Goal: Task Accomplishment & Management: Use online tool/utility

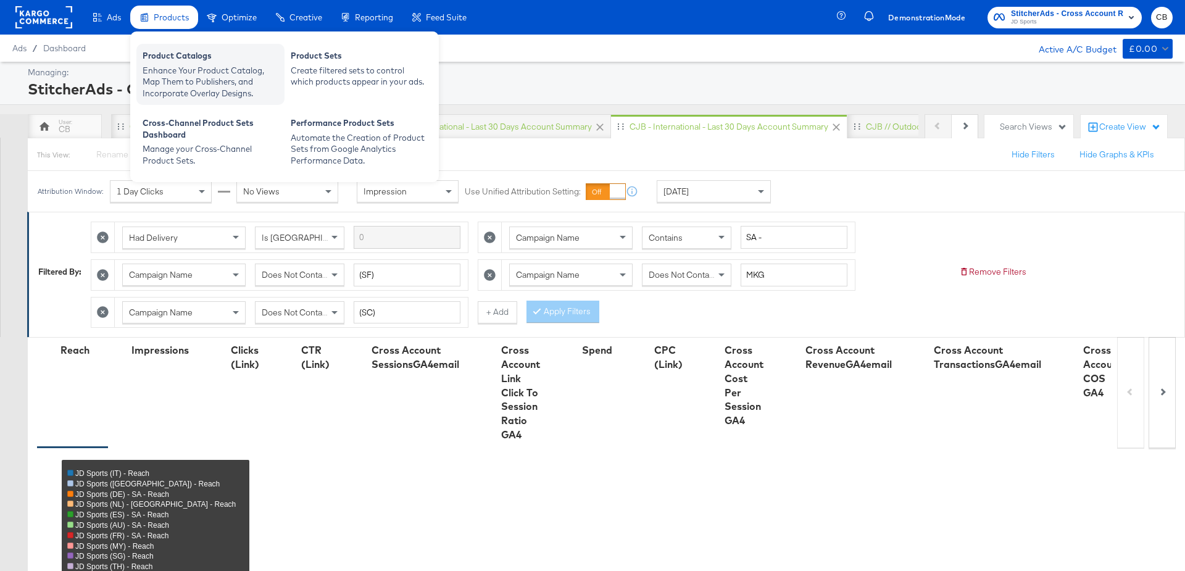
click at [169, 60] on div "Product Catalogs" at bounding box center [211, 57] width 136 height 15
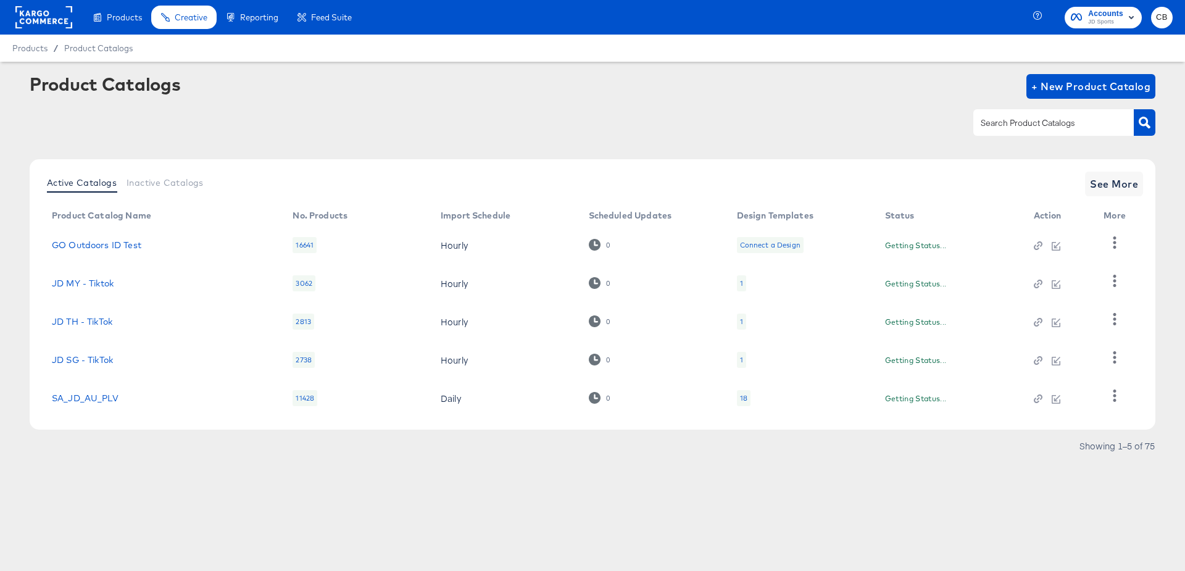
click at [1010, 123] on input "text" at bounding box center [1043, 123] width 131 height 14
type input "outdoors"
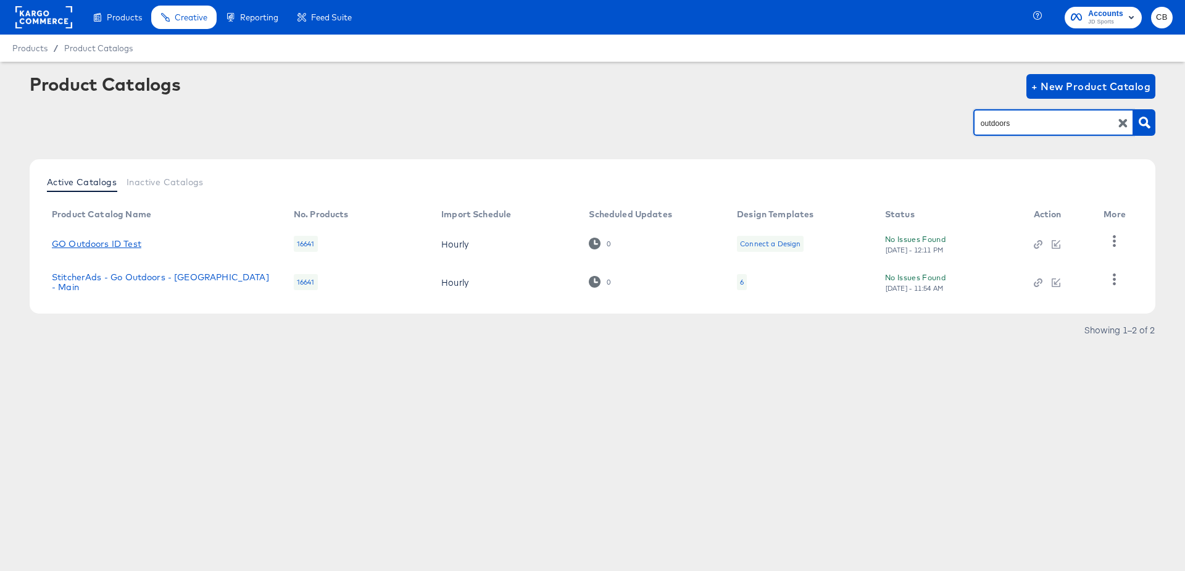
click at [91, 243] on link "GO Outdoors ID Test" at bounding box center [96, 244] width 89 height 10
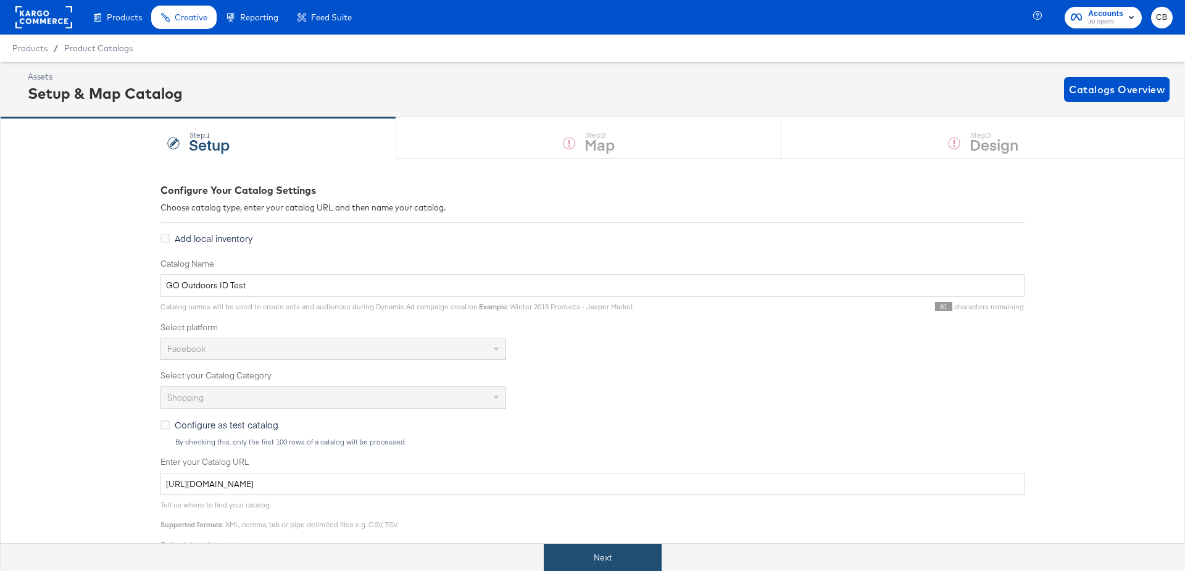
click at [572, 555] on button "Next" at bounding box center [603, 558] width 118 height 28
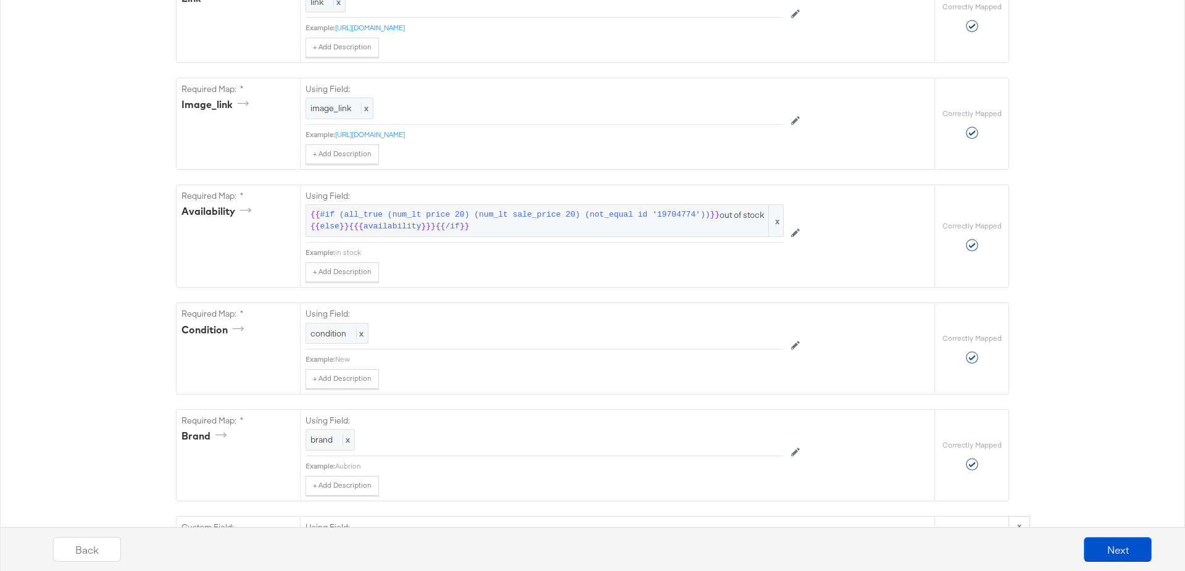
scroll to position [744, 0]
click at [436, 210] on span "#if (all_true (num_lt price 20) (num_lt sale_price 20) (not_equal id '19704774'…" at bounding box center [515, 213] width 390 height 12
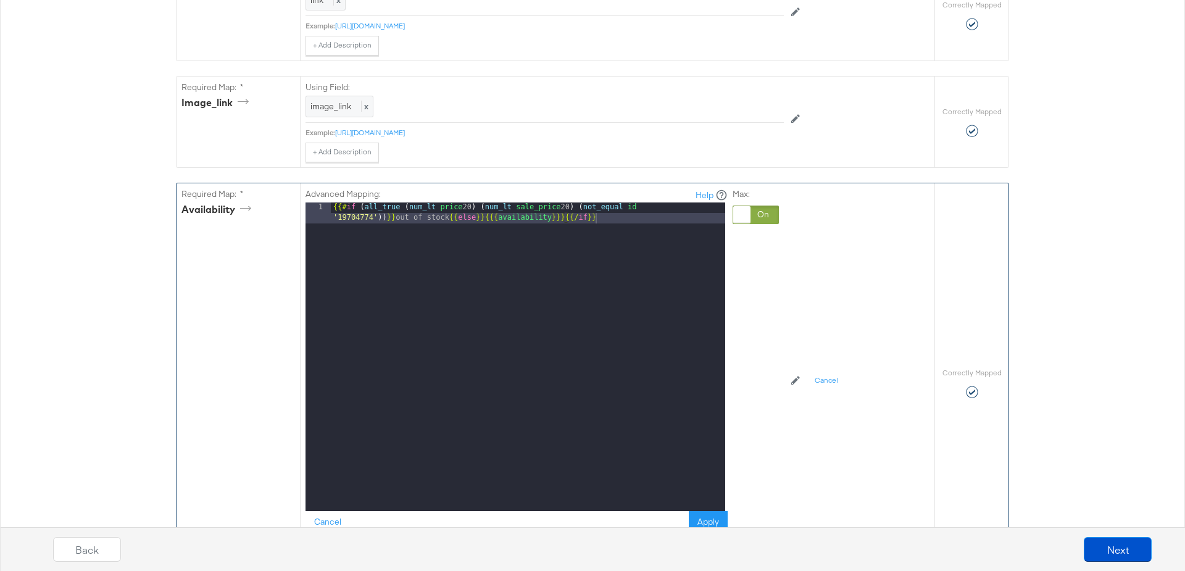
click at [476, 209] on div "{{# if ( all_true ( num_lt price 20 ) ( num_lt sale_price 20 ) ( not_equal id '…" at bounding box center [528, 377] width 394 height 350
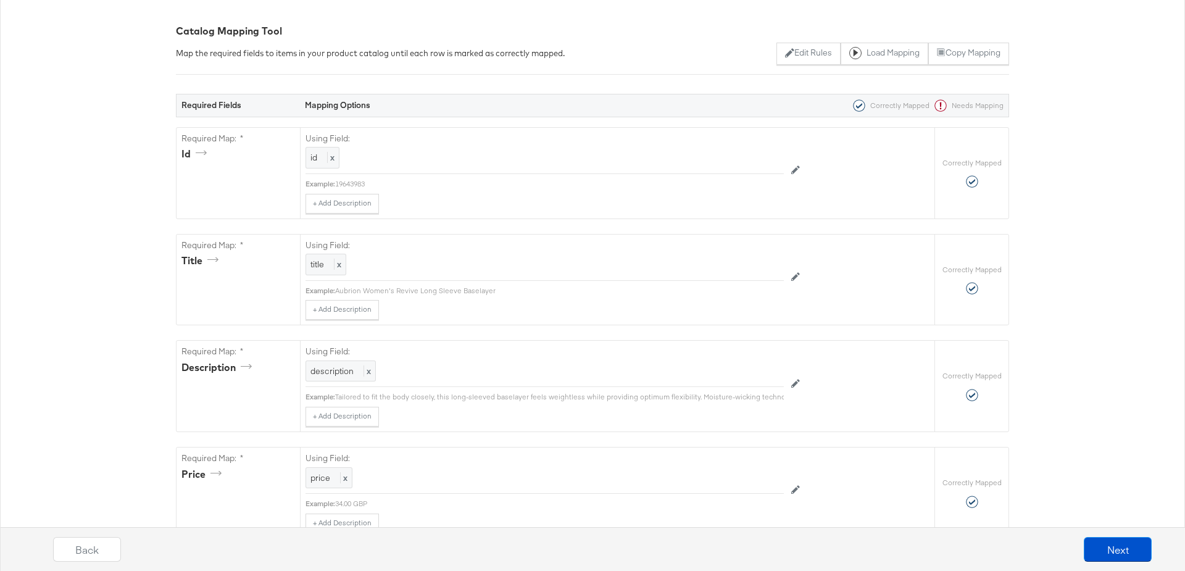
scroll to position [0, 0]
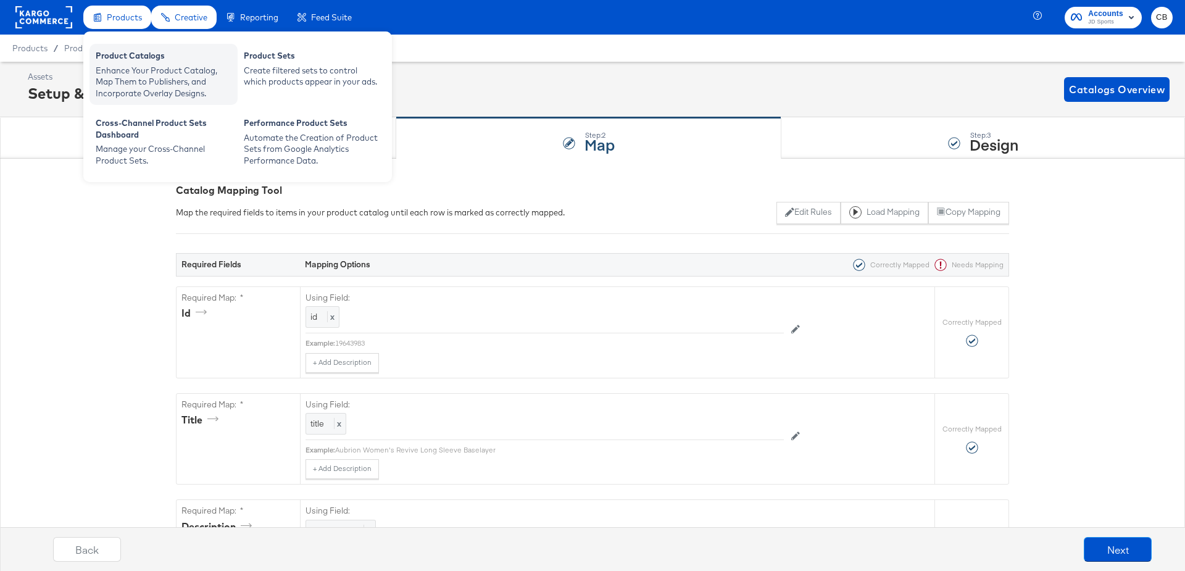
click at [121, 57] on div "Product Catalogs" at bounding box center [164, 57] width 136 height 15
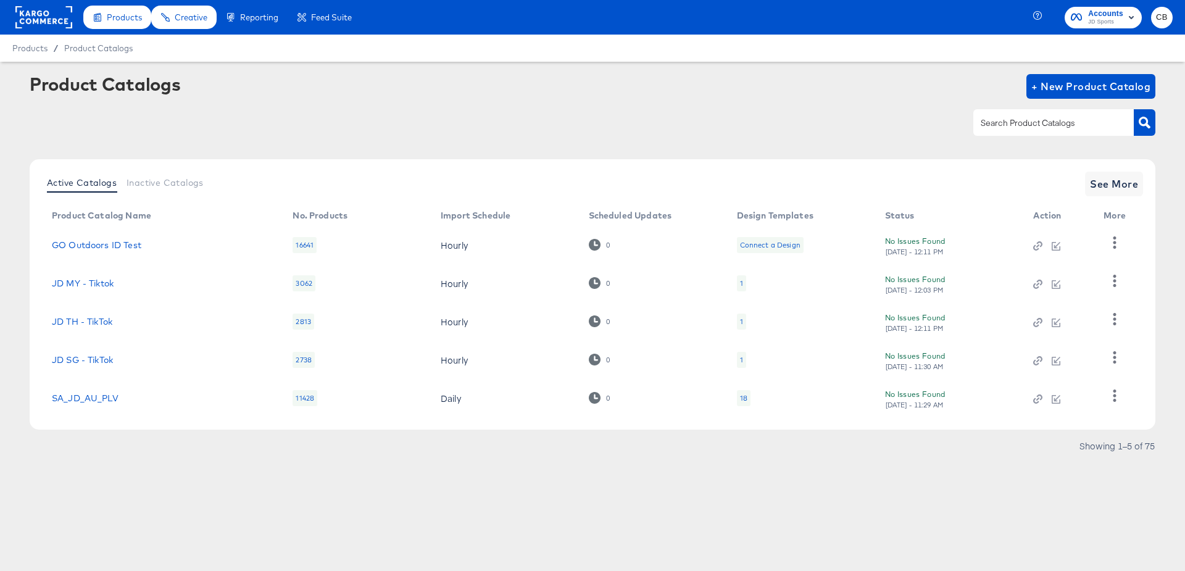
click at [1005, 121] on input "text" at bounding box center [1043, 123] width 131 height 14
type input "millets"
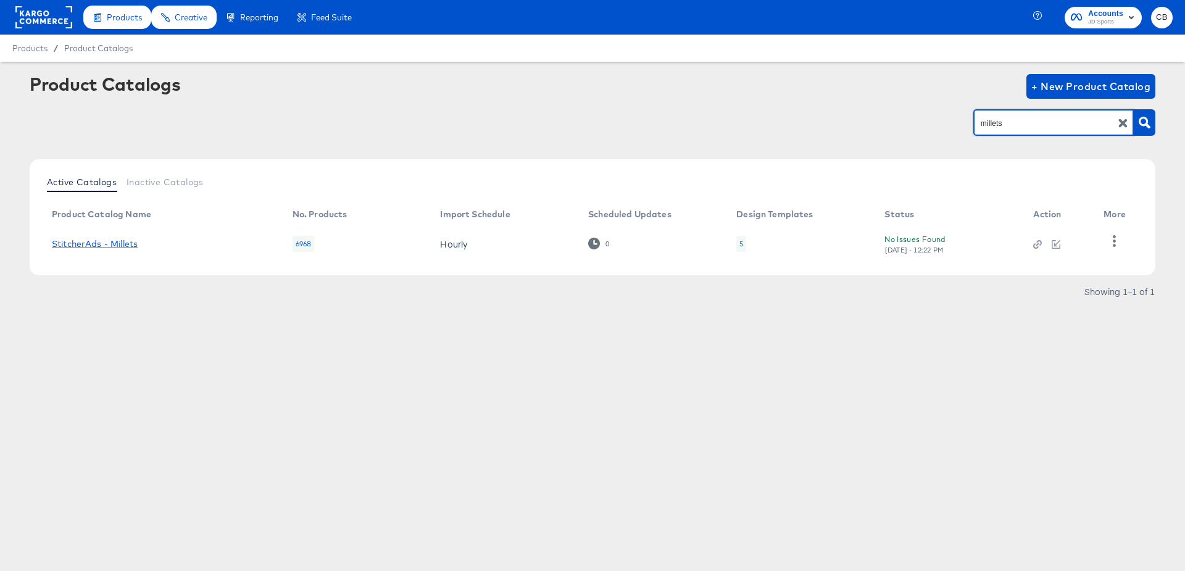
click at [81, 244] on link "StitcherAds - Millets" at bounding box center [95, 244] width 86 height 10
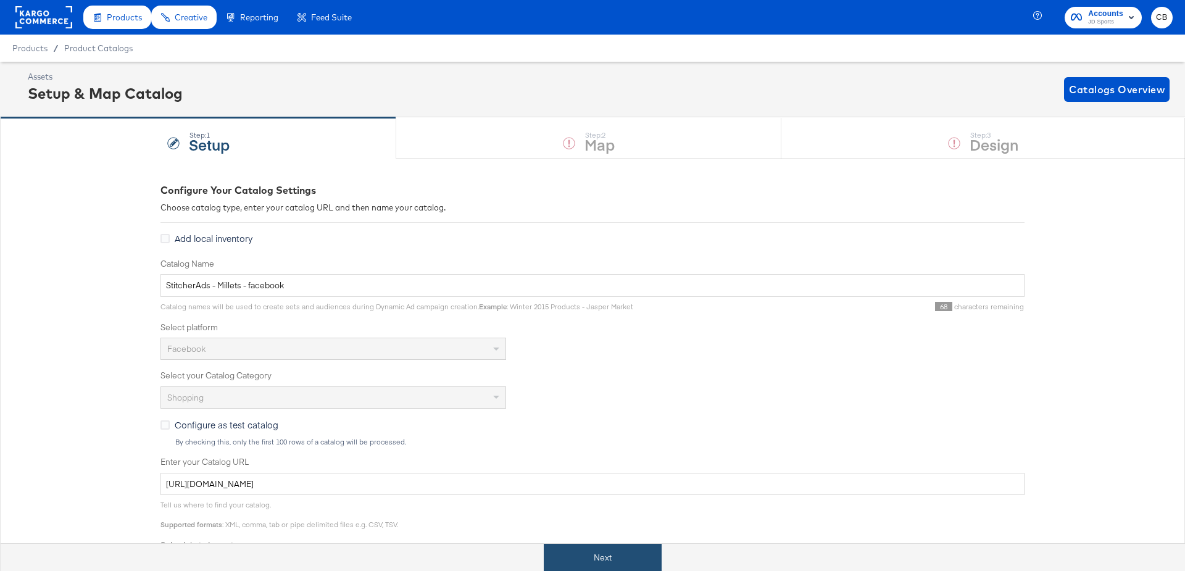
click at [590, 547] on button "Next" at bounding box center [603, 558] width 118 height 28
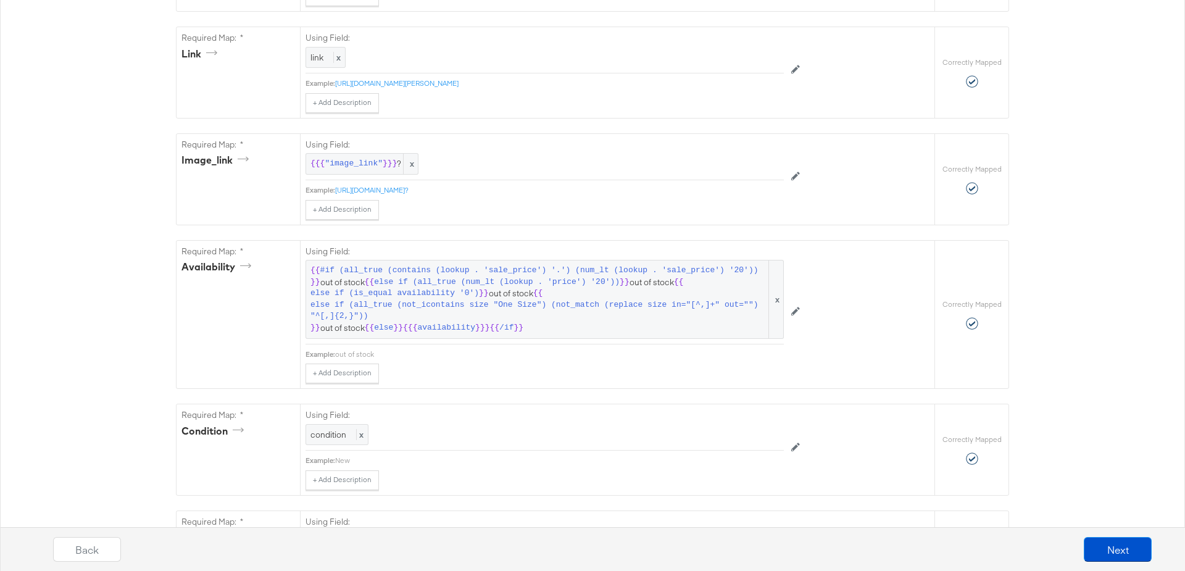
scroll to position [710, 0]
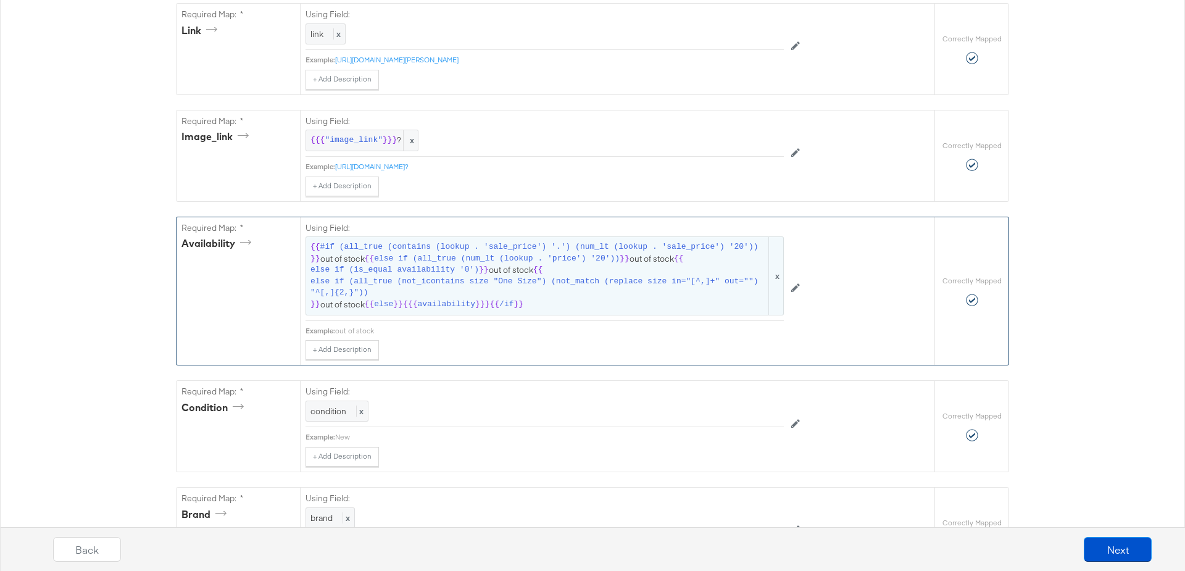
click at [378, 253] on span "else if (all_true (num_lt (lookup . 'price') '20'))" at bounding box center [497, 259] width 246 height 12
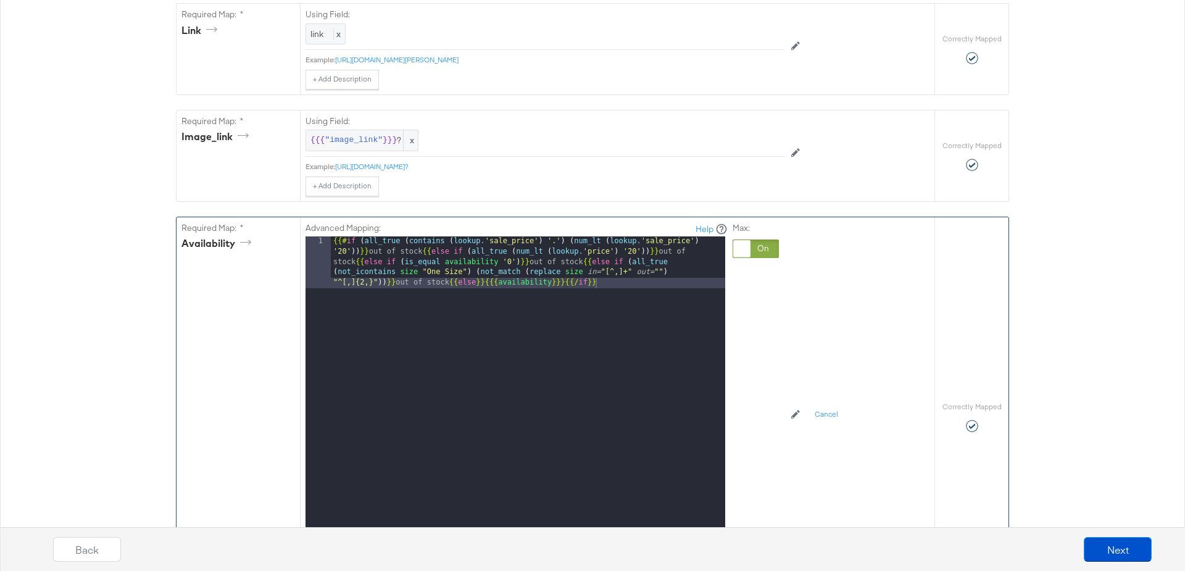
click at [451, 251] on div "{{# if ( all_true ( contains ( lookup . 'sale_price' ) '.' ) ( num_lt ( lookup …" at bounding box center [528, 442] width 394 height 412
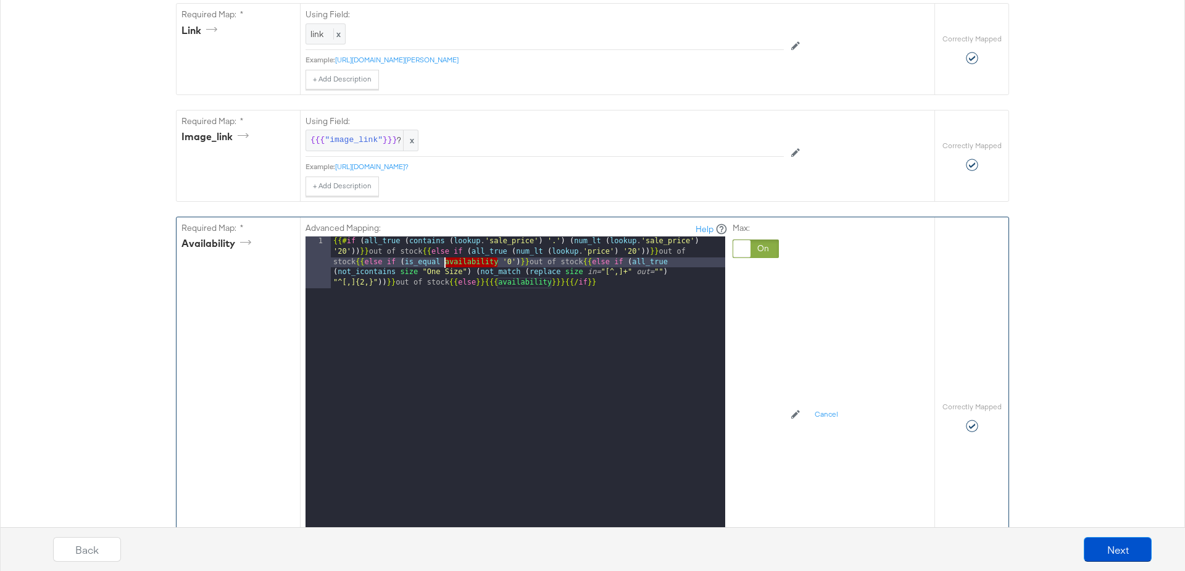
click at [451, 251] on div "{{# if ( all_true ( contains ( lookup . 'sale_price' ) '.' ) ( num_lt ( lookup …" at bounding box center [528, 442] width 394 height 412
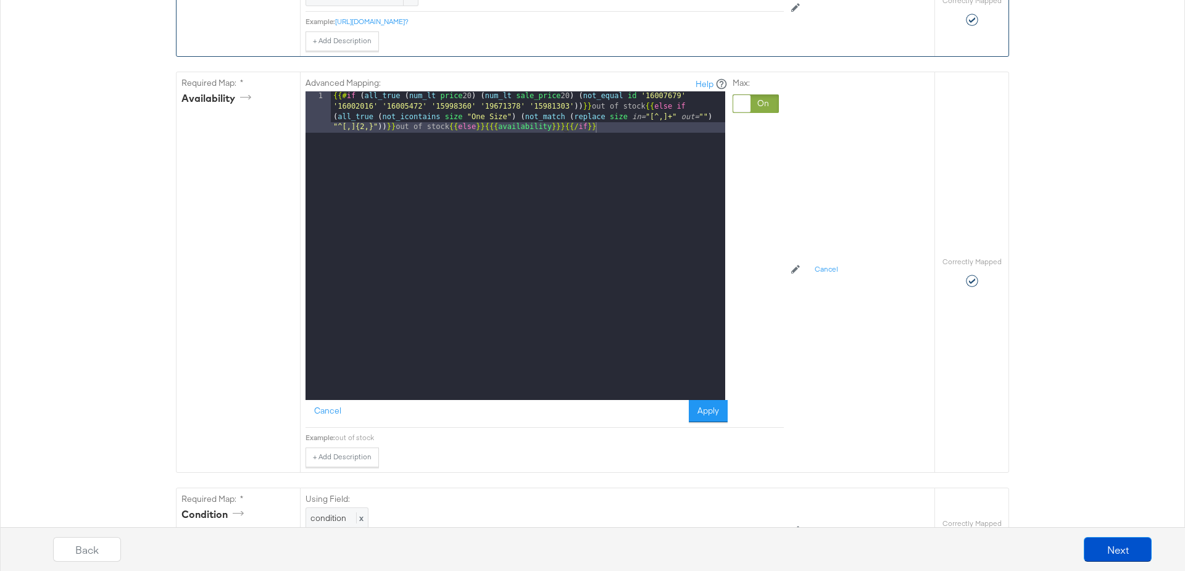
scroll to position [888, 0]
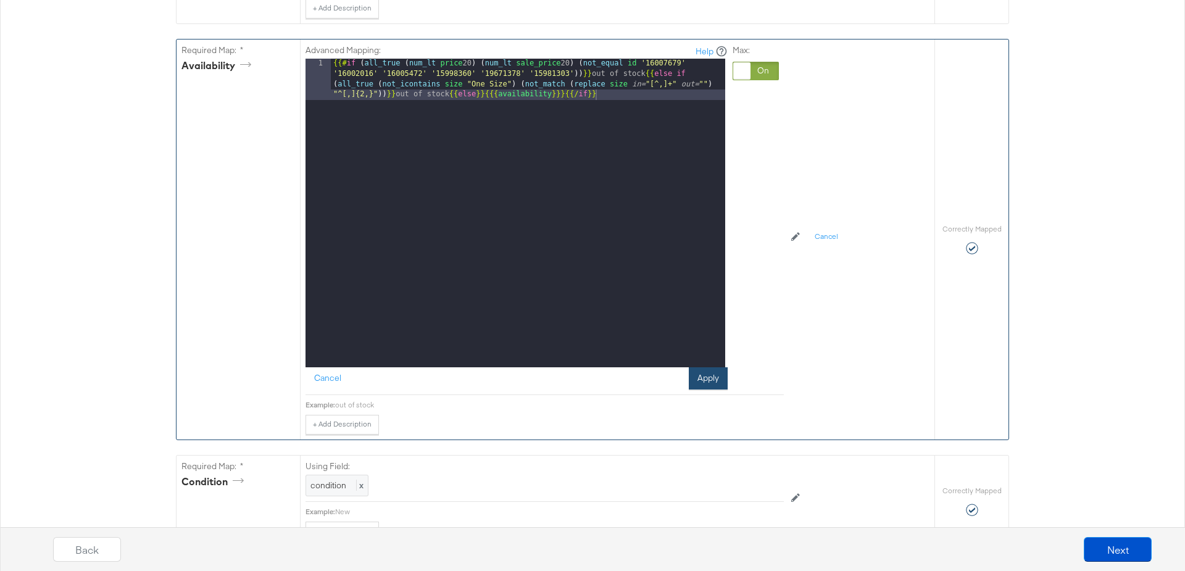
click at [709, 377] on button "Apply" at bounding box center [708, 378] width 39 height 22
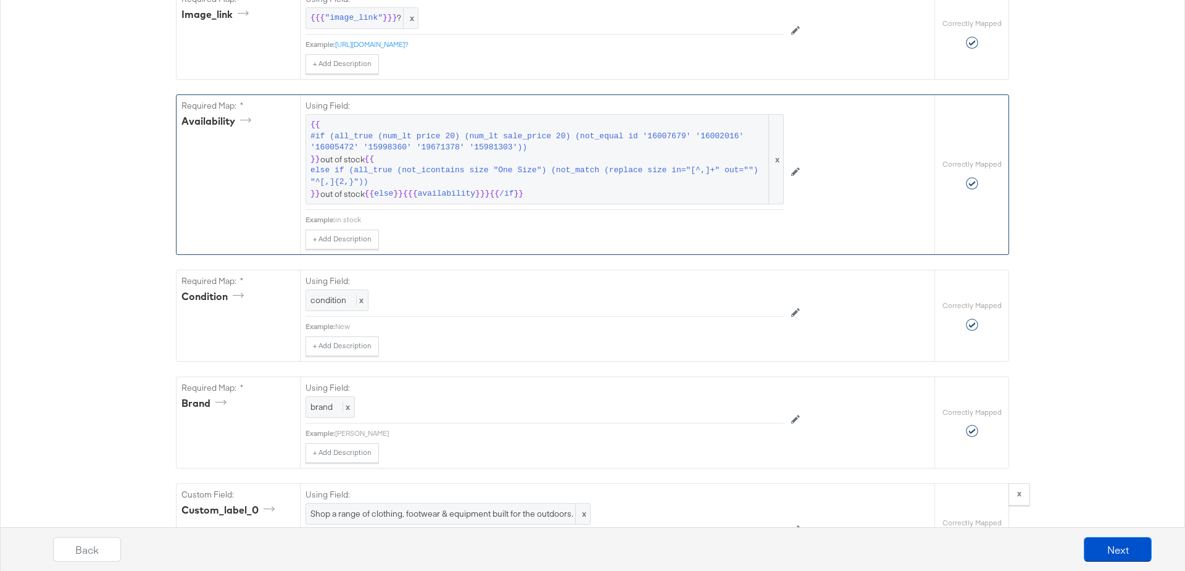
scroll to position [815, 0]
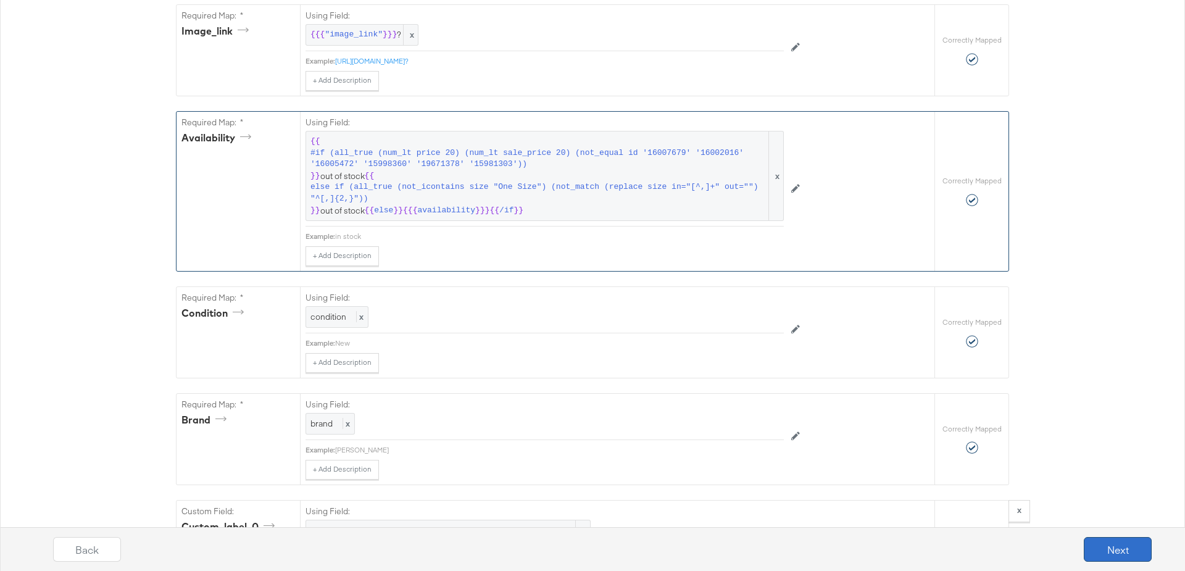
click at [1112, 538] on button "Next" at bounding box center [1118, 549] width 68 height 25
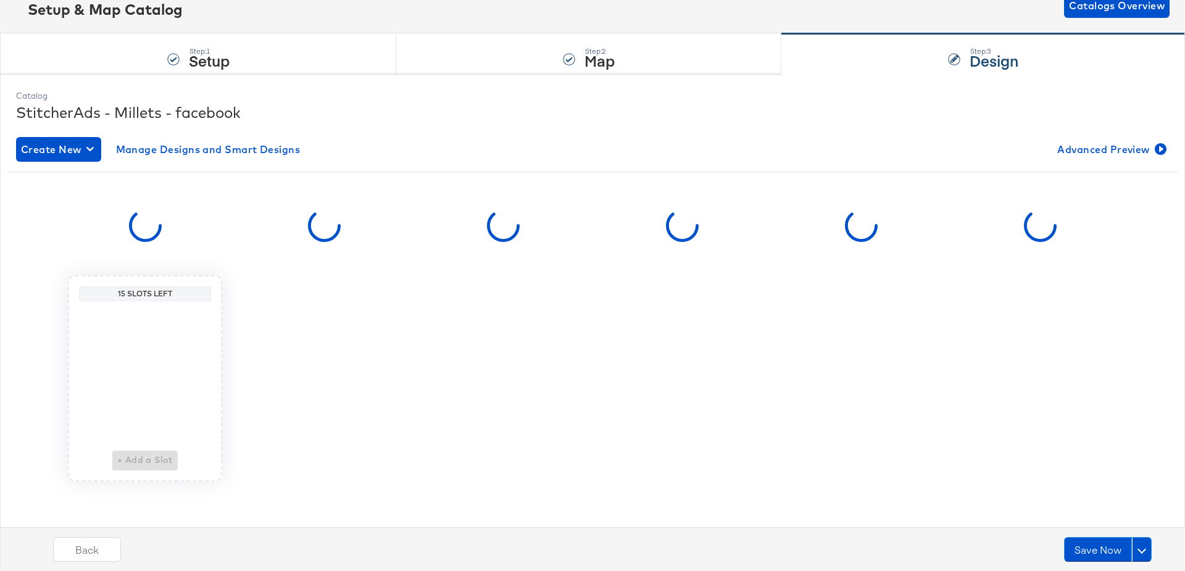
scroll to position [0, 0]
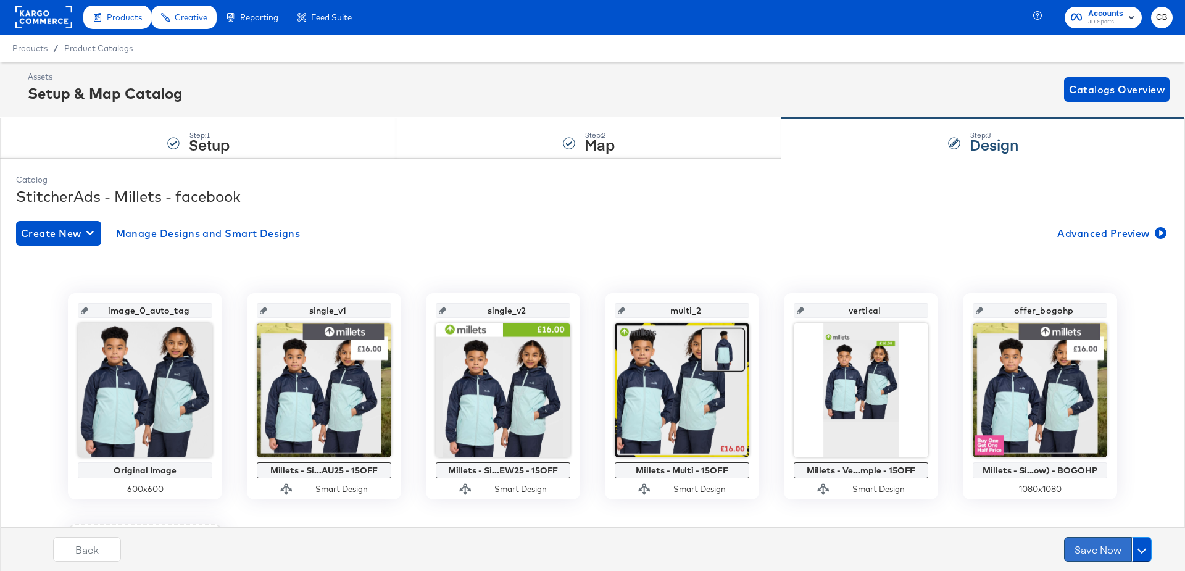
click at [1082, 541] on button "Save Now" at bounding box center [1098, 549] width 68 height 25
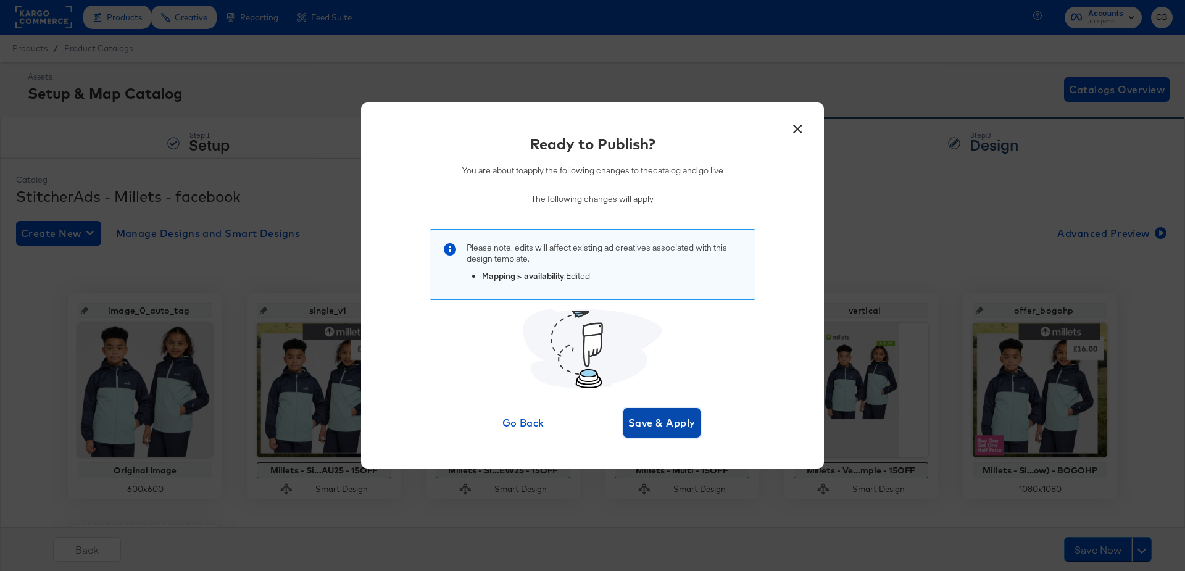
click at [657, 426] on span "Save & Apply" at bounding box center [661, 422] width 67 height 17
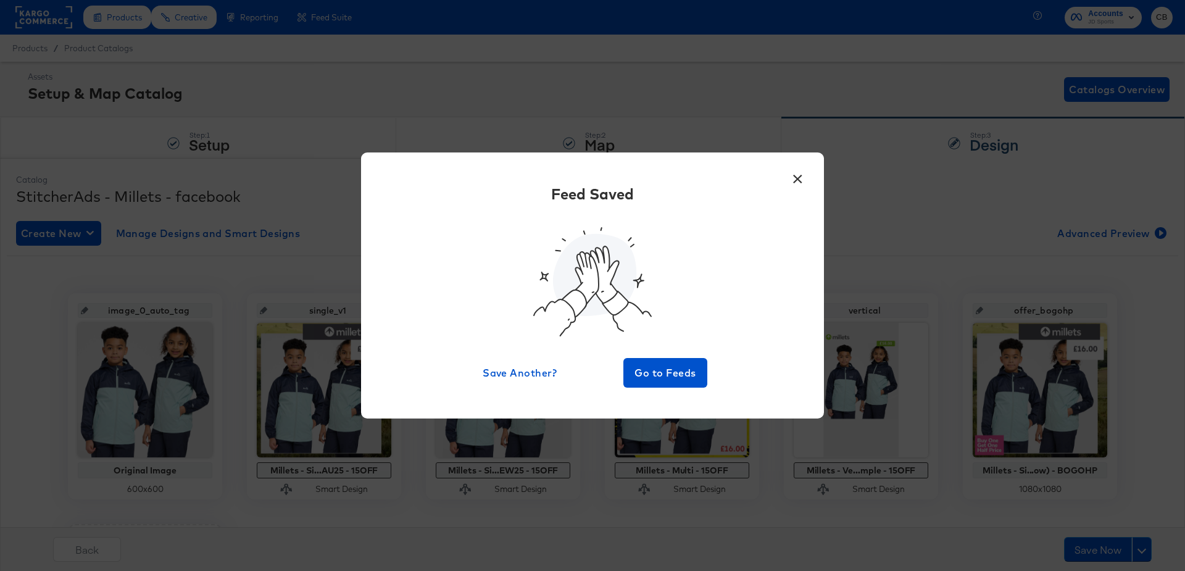
click at [797, 172] on button "×" at bounding box center [797, 176] width 22 height 22
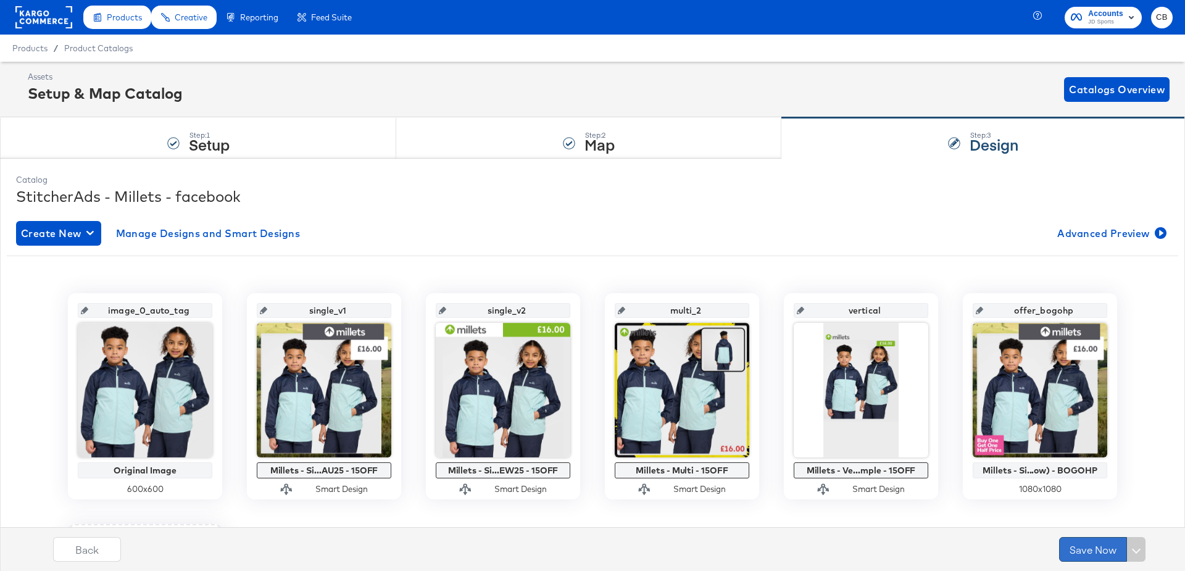
click at [1082, 538] on button "Save Now" at bounding box center [1093, 549] width 68 height 25
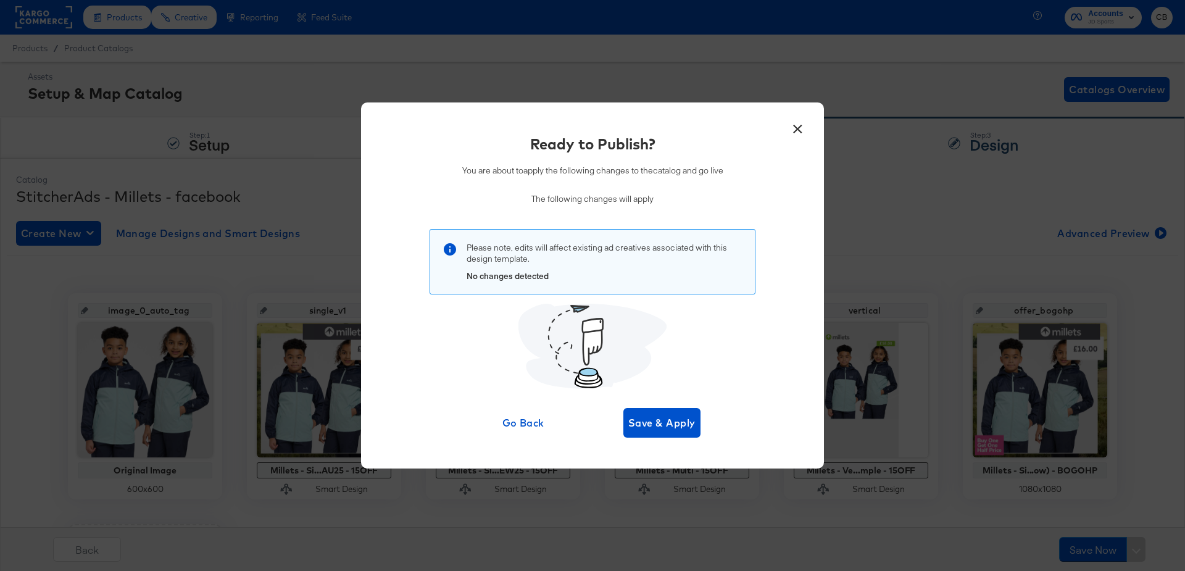
click at [791, 134] on button "×" at bounding box center [797, 126] width 22 height 22
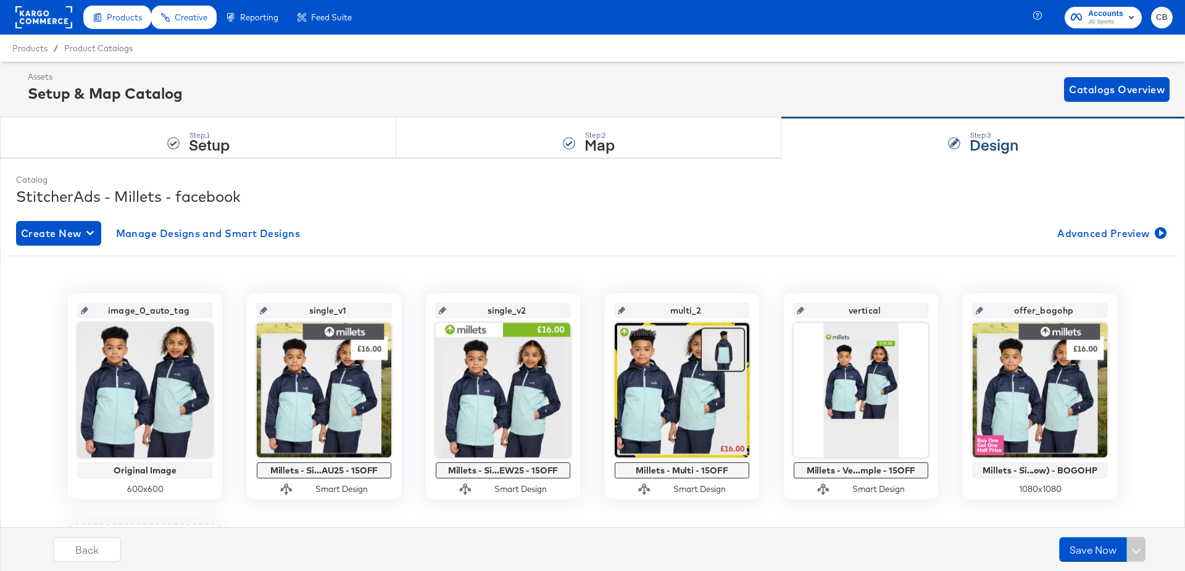
click at [791, 134] on div "Step: 3 Design" at bounding box center [983, 138] width 404 height 41
click at [50, 23] on rect at bounding box center [43, 17] width 57 height 22
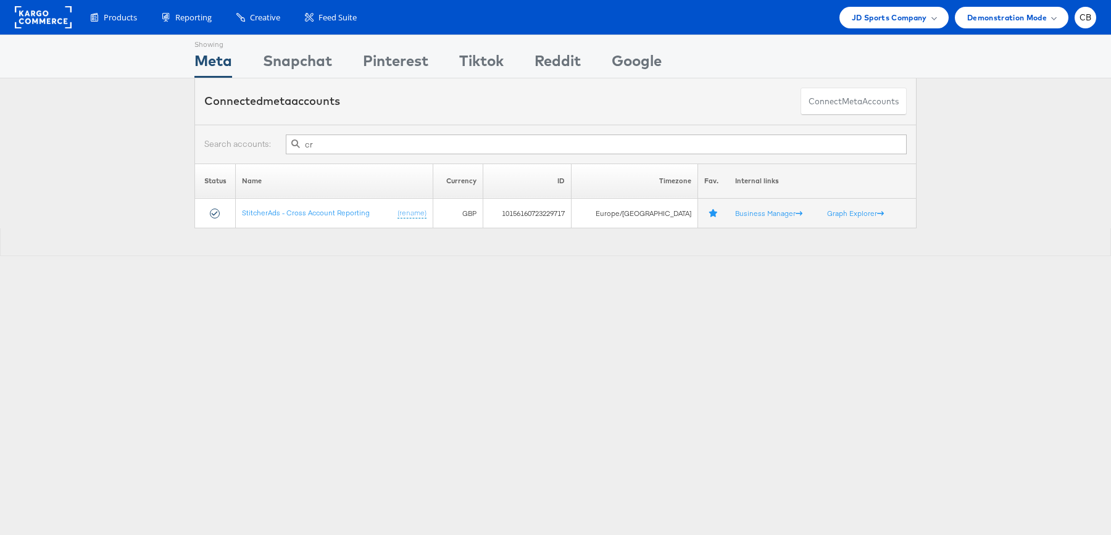
type input "c"
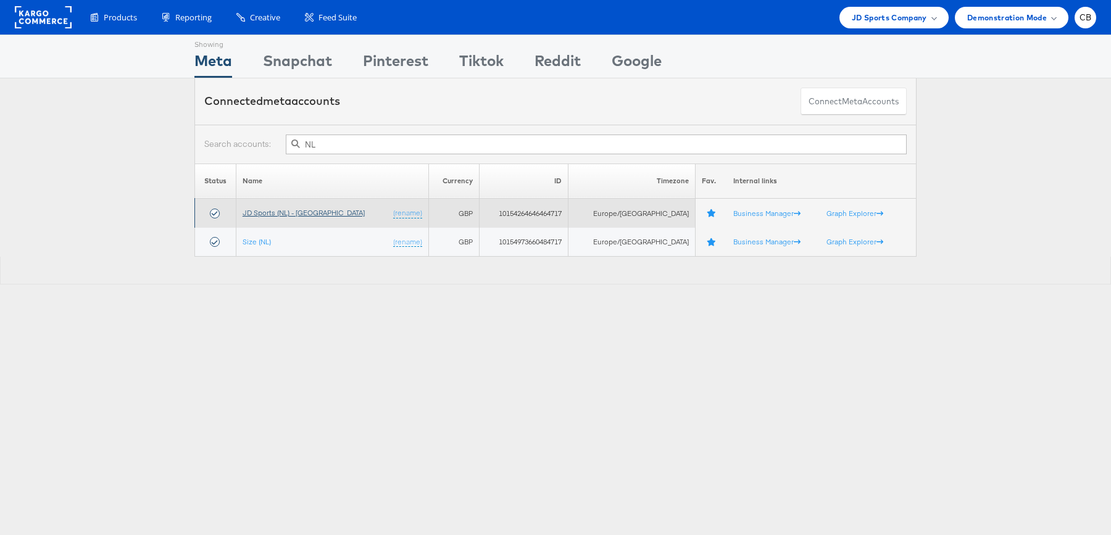
type input "NL"
click at [285, 211] on link "JD Sports (NL) - SA" at bounding box center [304, 212] width 122 height 9
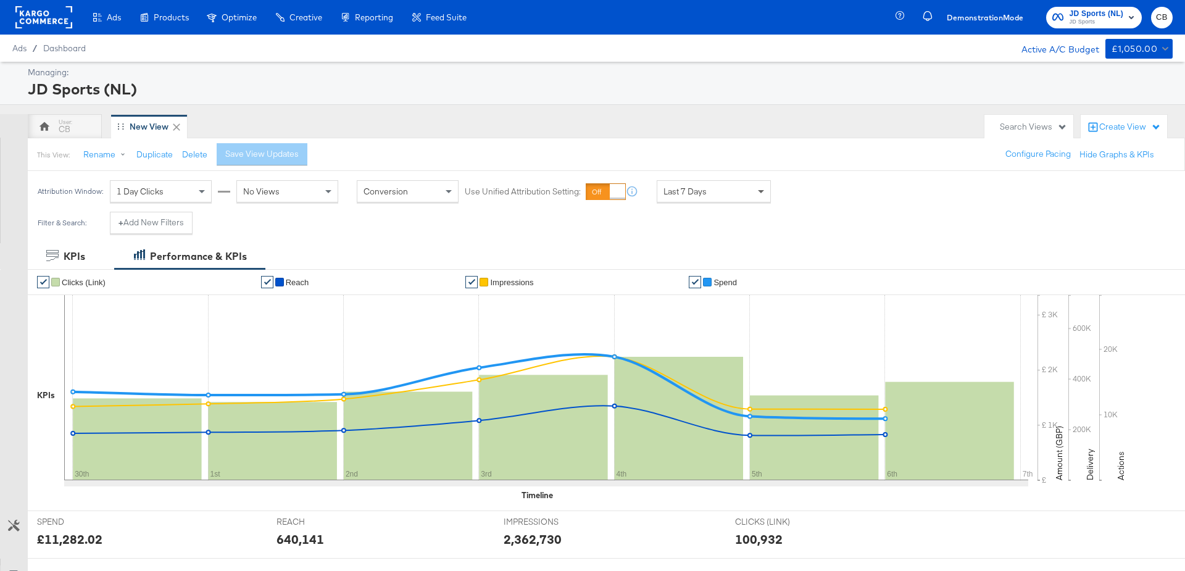
click at [759, 193] on span at bounding box center [762, 191] width 15 height 21
click at [818, 201] on div "Start: Oct 7th 2025 to End: Oct 7th 2025" at bounding box center [819, 191] width 92 height 23
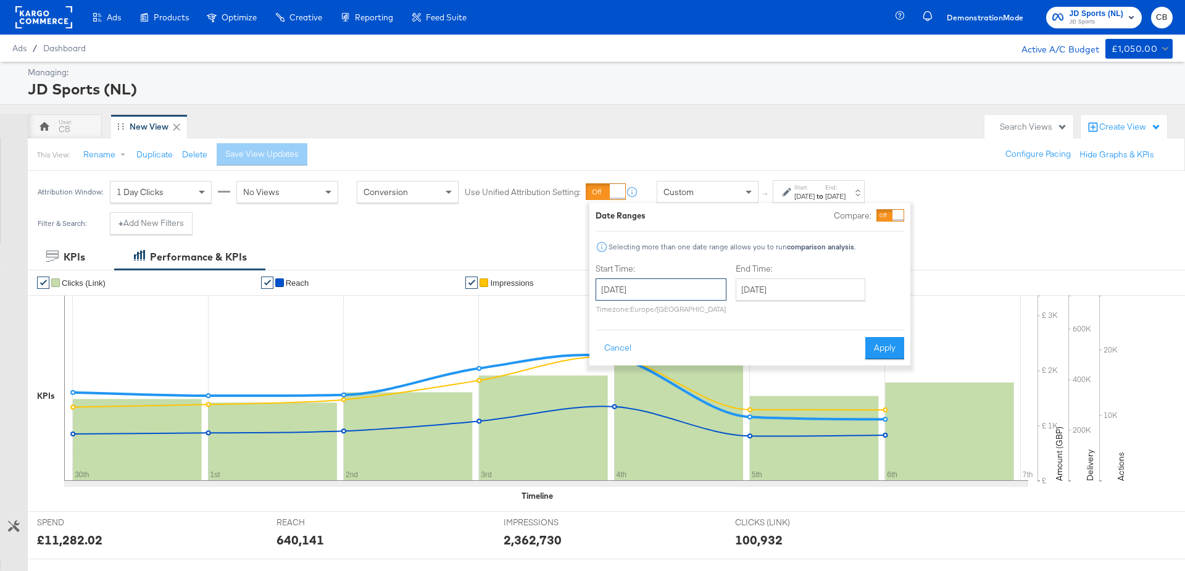
click at [628, 286] on input "October 7th 2025" at bounding box center [661, 289] width 131 height 22
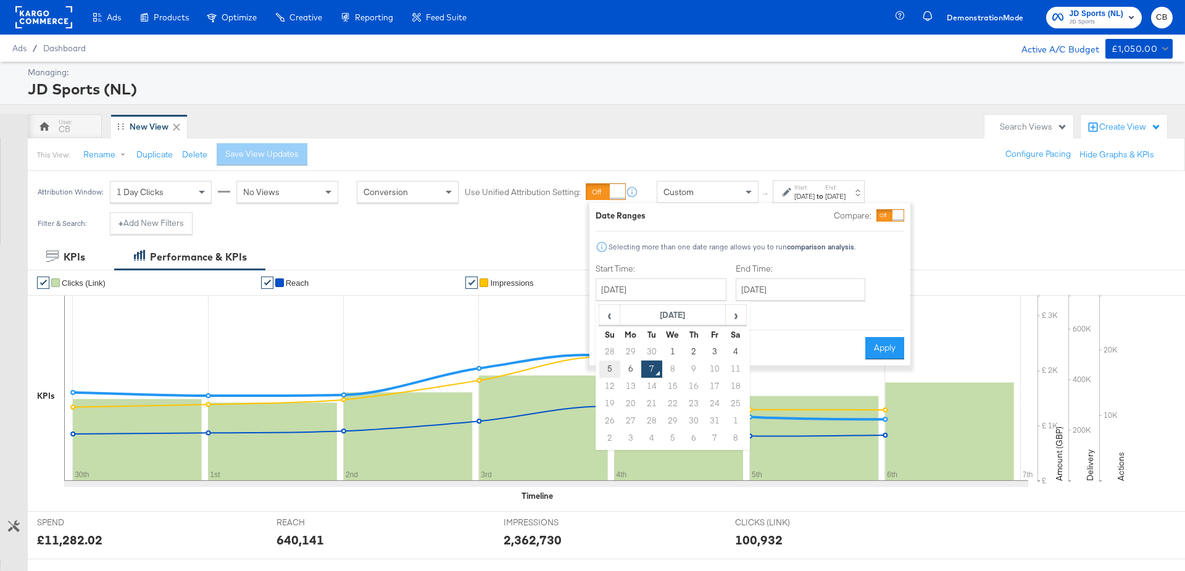
click at [608, 368] on td "5" at bounding box center [609, 368] width 21 height 17
type input "October 5th 2025"
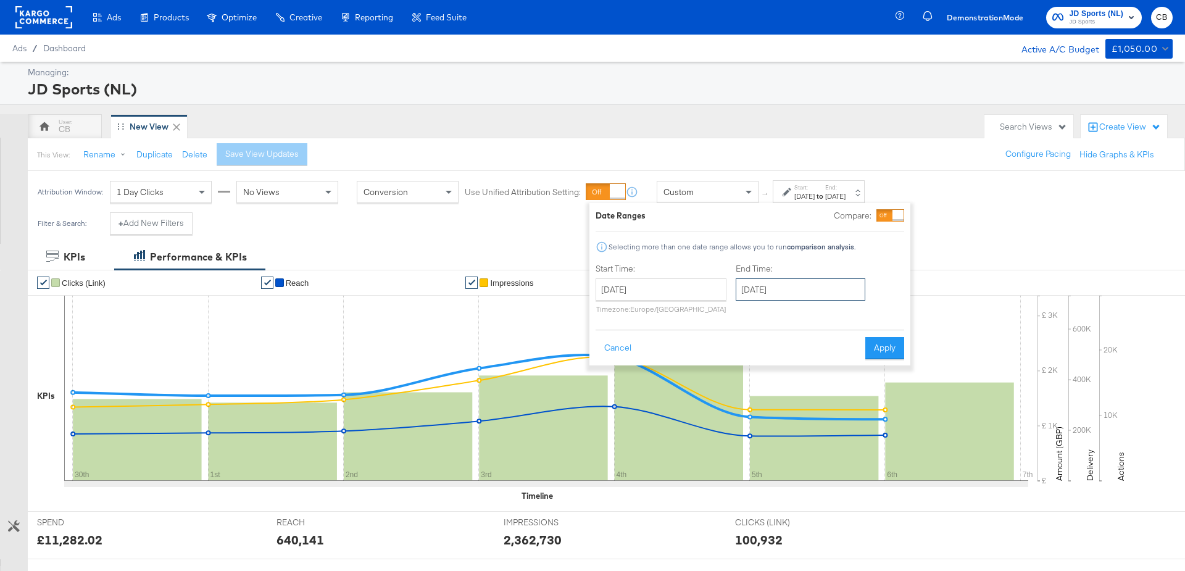
click at [755, 283] on input "October 7th 2025" at bounding box center [801, 289] width 130 height 22
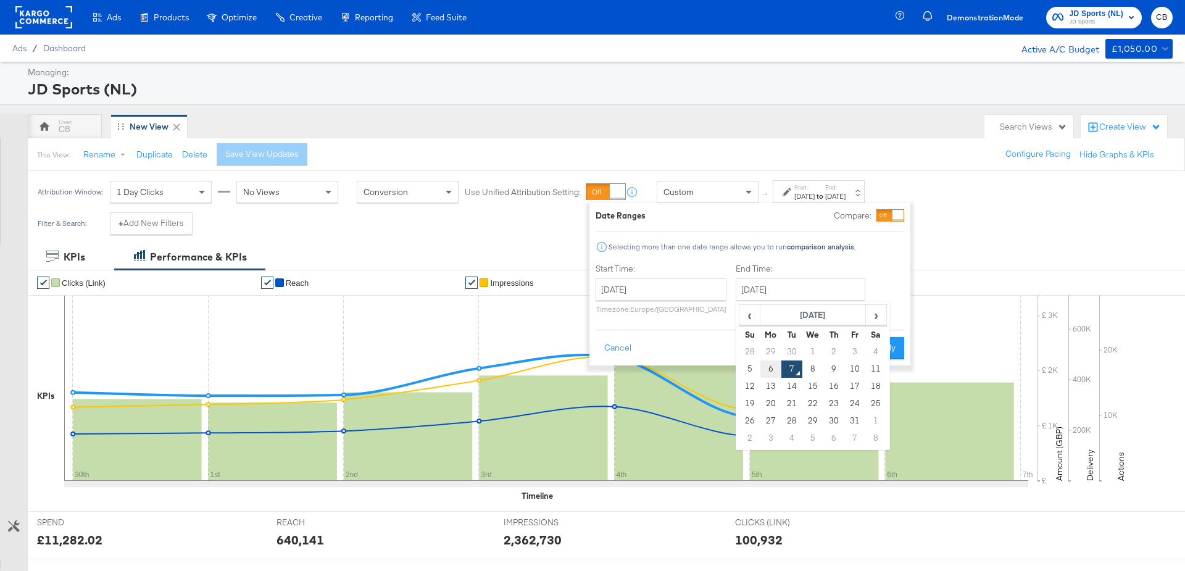
click at [767, 373] on td "6" at bounding box center [770, 368] width 21 height 17
type input "October 6th 2025"
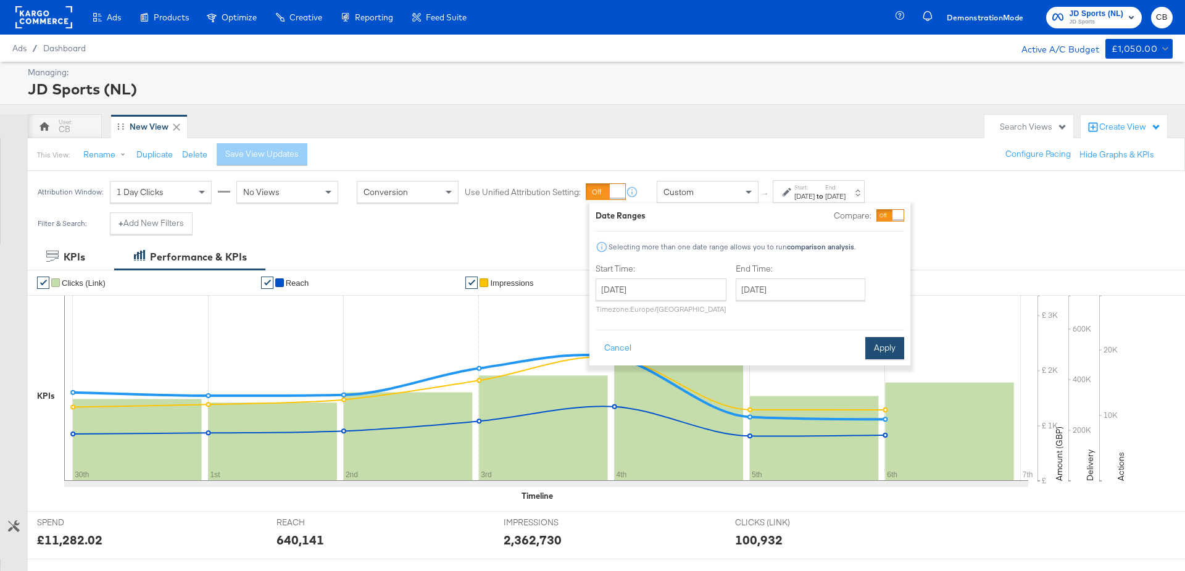
click at [886, 357] on button "Apply" at bounding box center [884, 348] width 39 height 22
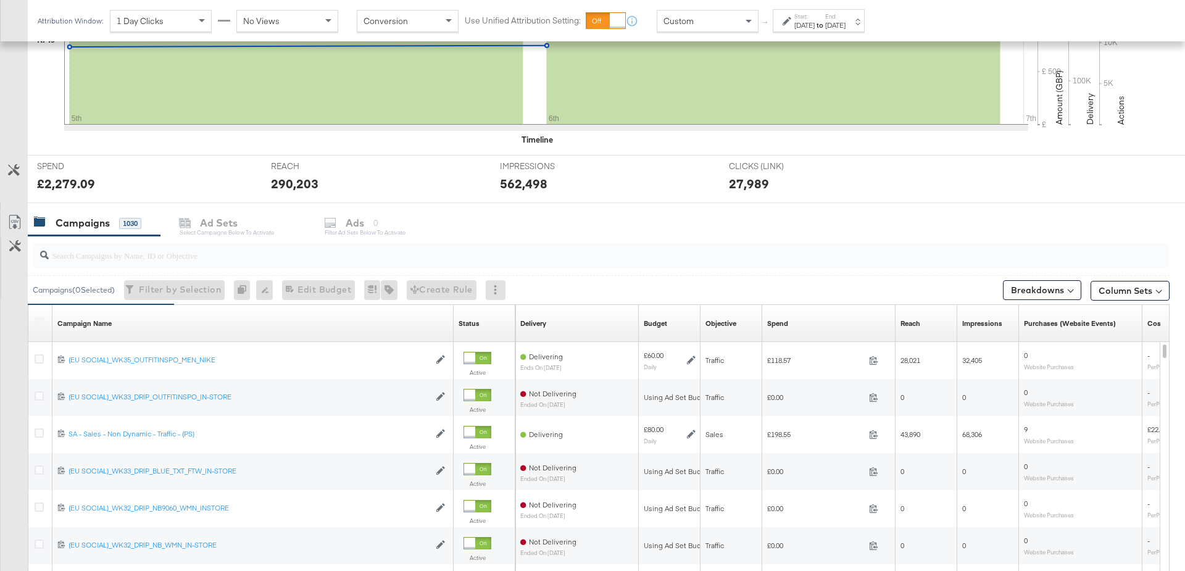
scroll to position [512, 0]
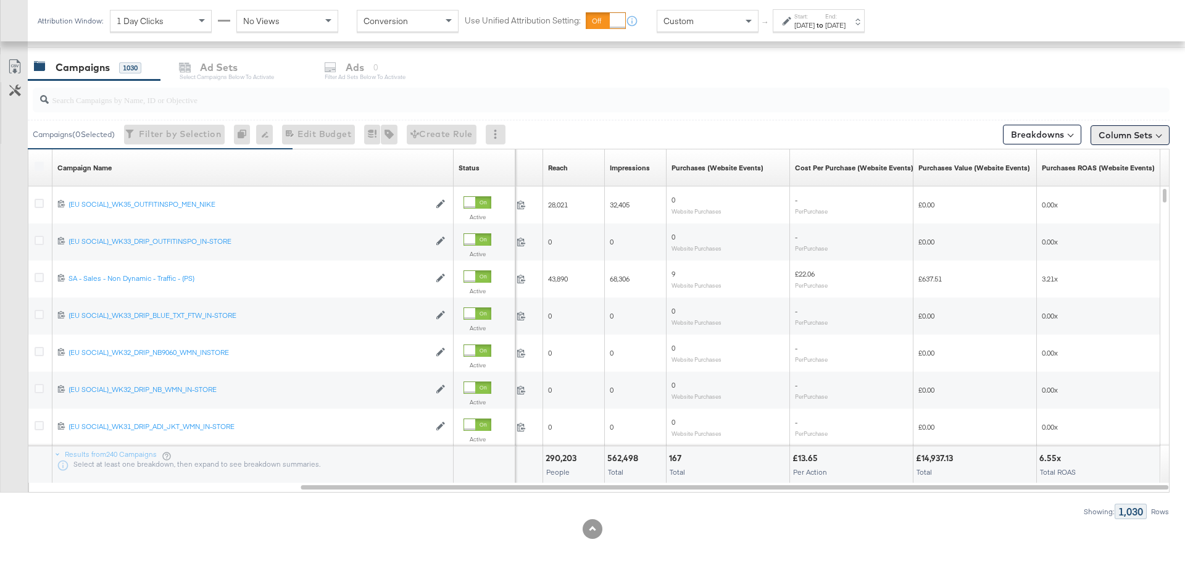
click at [1115, 141] on button "Column Sets" at bounding box center [1130, 135] width 79 height 20
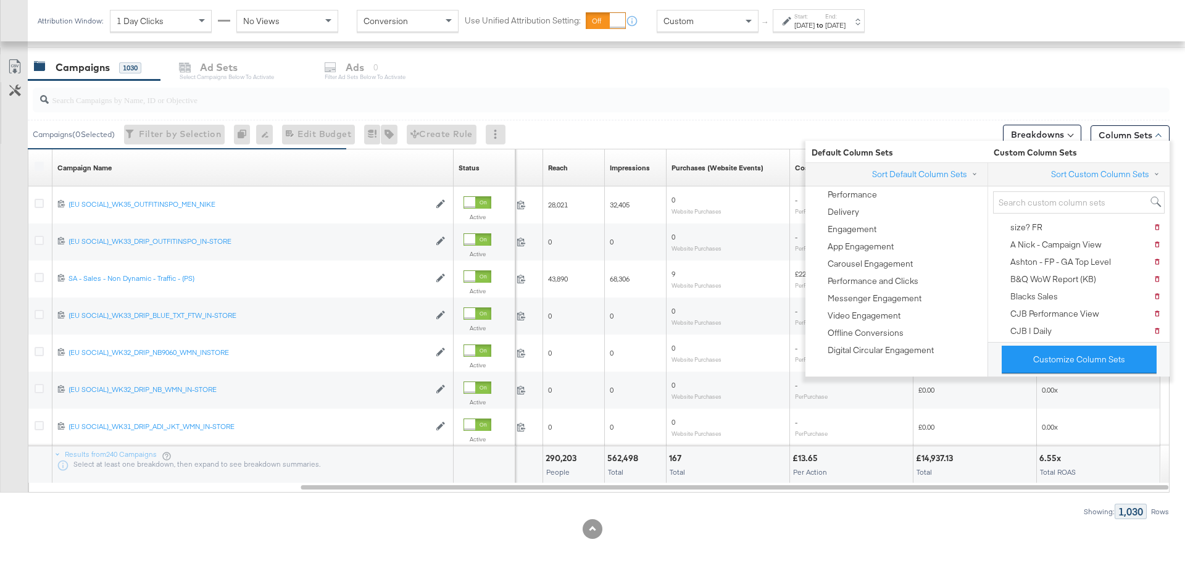
click at [1059, 371] on div "Customize Column Sets" at bounding box center [1079, 359] width 182 height 35
click at [1072, 361] on button "Customize Column Sets" at bounding box center [1079, 360] width 155 height 28
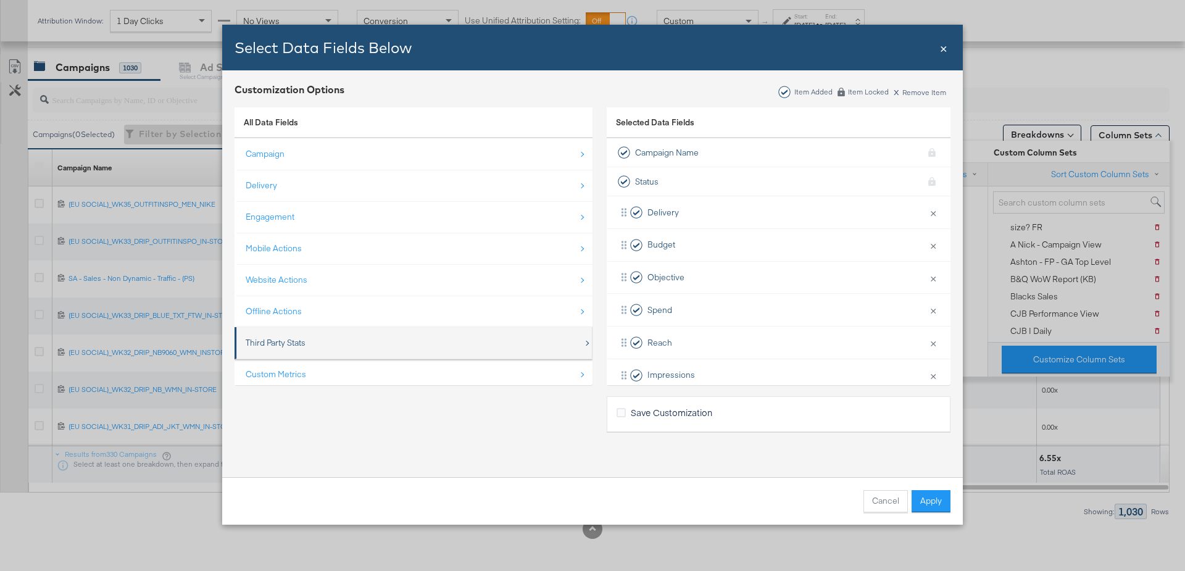
click at [298, 344] on div "Third Party Stats" at bounding box center [276, 343] width 60 height 12
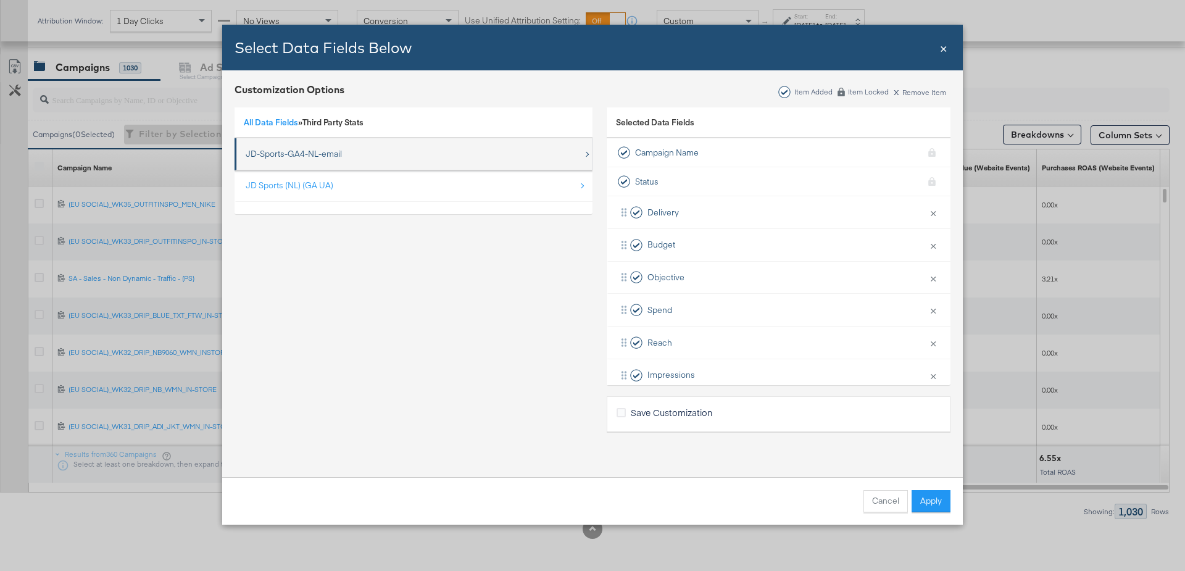
click at [294, 150] on div "JD-Sports-GA4-NL-email" at bounding box center [294, 154] width 96 height 12
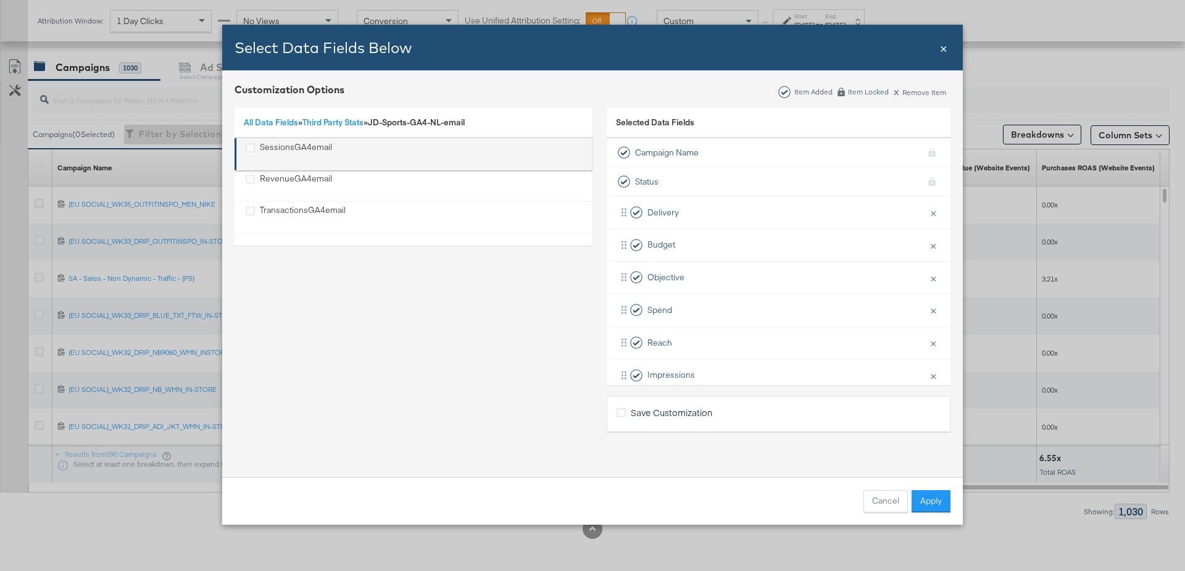
click at [260, 145] on div "SessionsGA4email" at bounding box center [296, 153] width 72 height 25
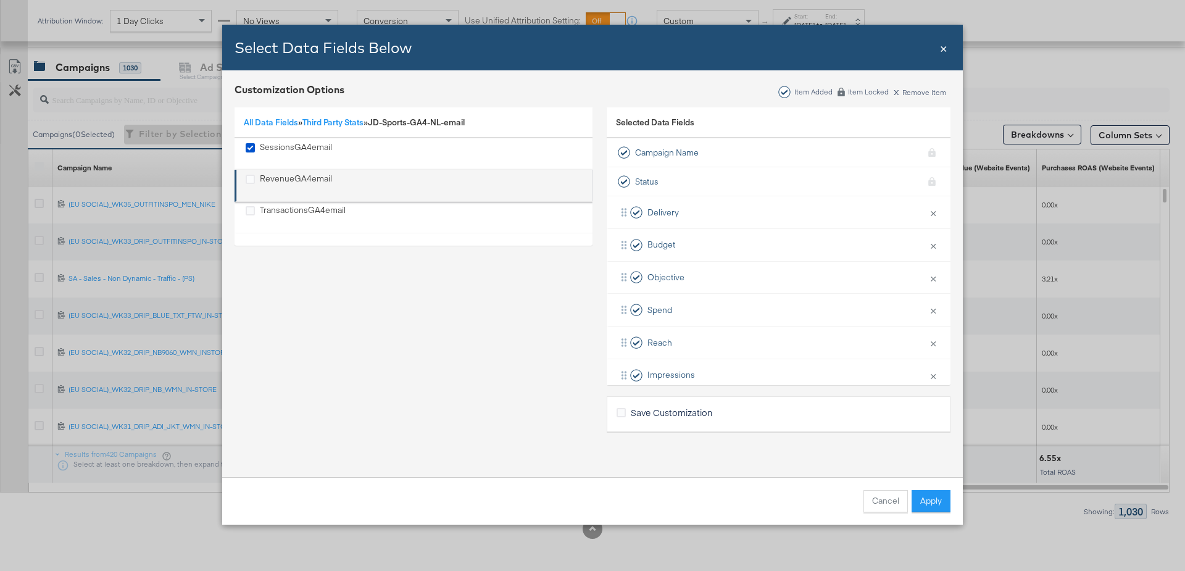
click at [260, 183] on div "RevenueGA4email" at bounding box center [296, 185] width 72 height 25
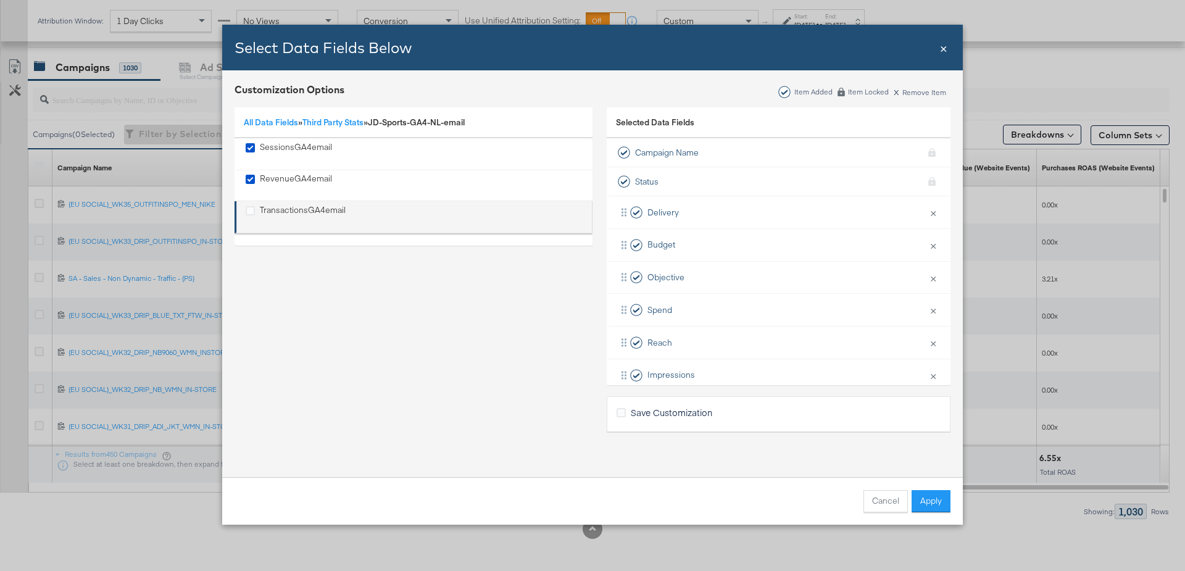
click at [260, 213] on div "TransactionsGA4email" at bounding box center [303, 216] width 86 height 25
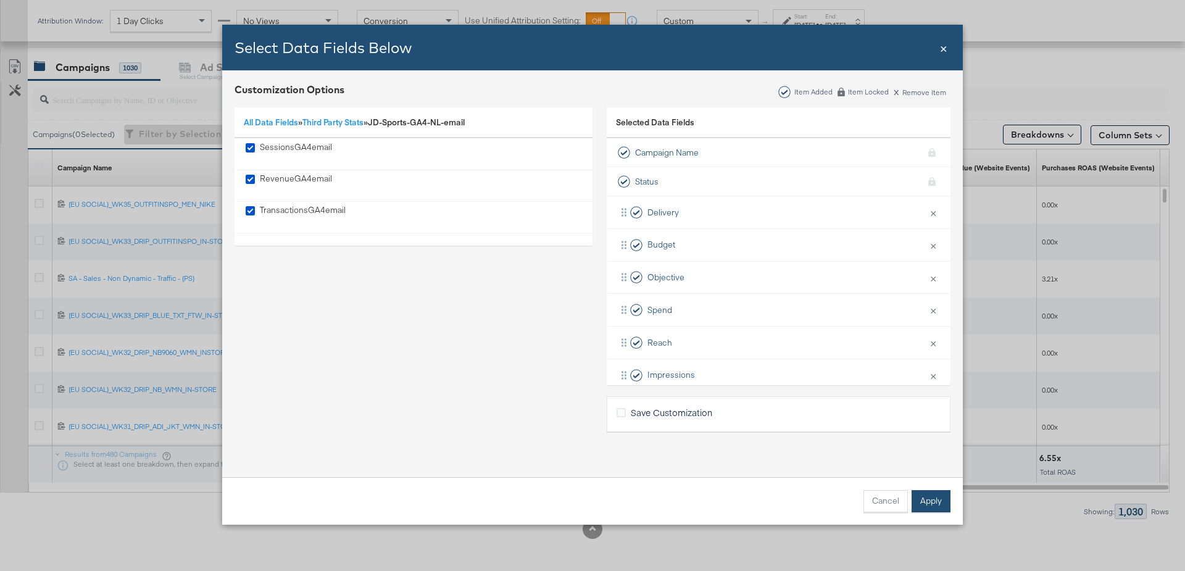
click at [931, 497] on button "Apply" at bounding box center [931, 501] width 39 height 22
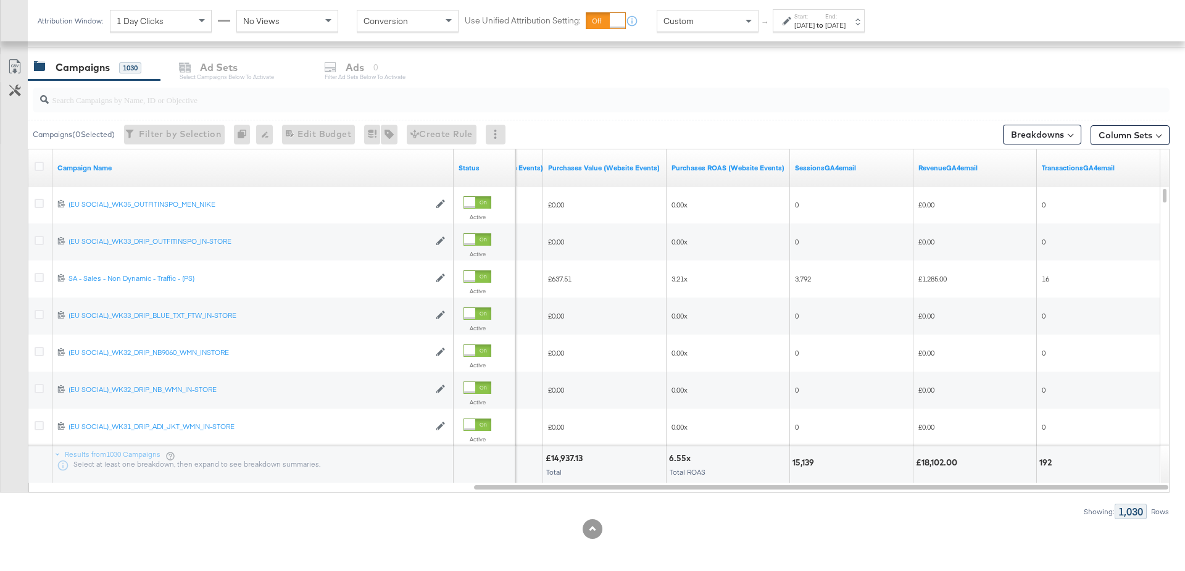
click at [940, 166] on link "RevenueGA4email" at bounding box center [975, 168] width 114 height 10
